Goal: Task Accomplishment & Management: Manage account settings

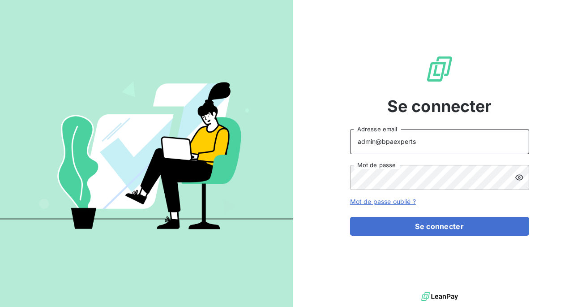
click at [445, 142] on input "admin@bpaexperts" at bounding box center [439, 141] width 179 height 25
type input "admin@rcconceptoperationnel"
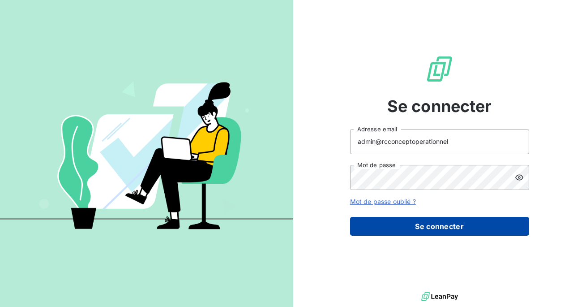
click at [450, 222] on button "Se connecter" at bounding box center [439, 226] width 179 height 19
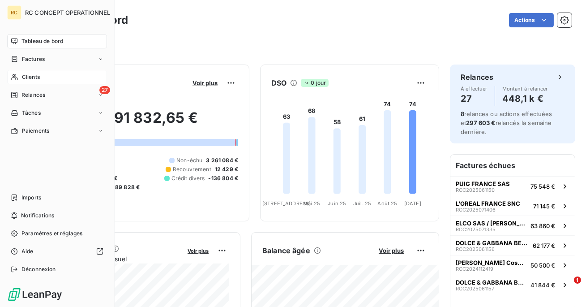
click at [25, 78] on span "Clients" at bounding box center [31, 77] width 18 height 8
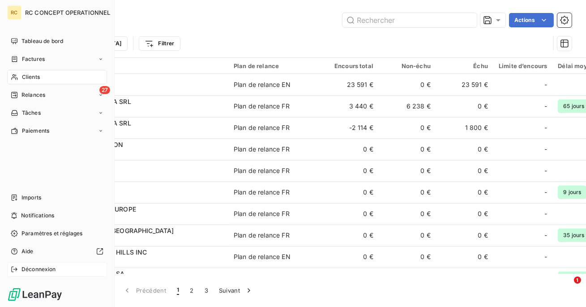
click at [22, 271] on span "Déconnexion" at bounding box center [38, 269] width 34 height 8
